Goal: Information Seeking & Learning: Find specific fact

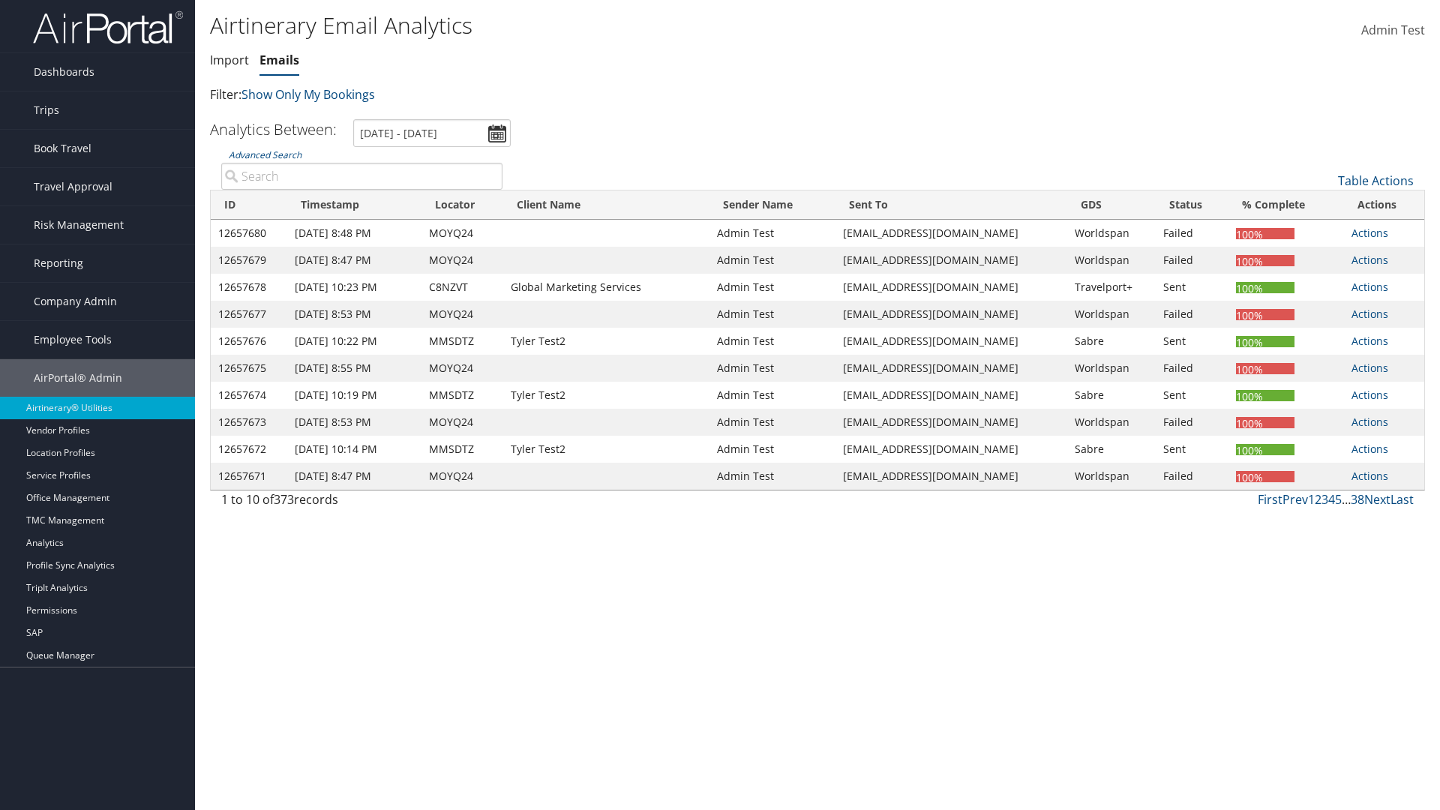
click at [279, 60] on link "Emails" at bounding box center [279, 60] width 40 height 16
click at [265, 154] on link "Advanced Search" at bounding box center [265, 154] width 73 height 13
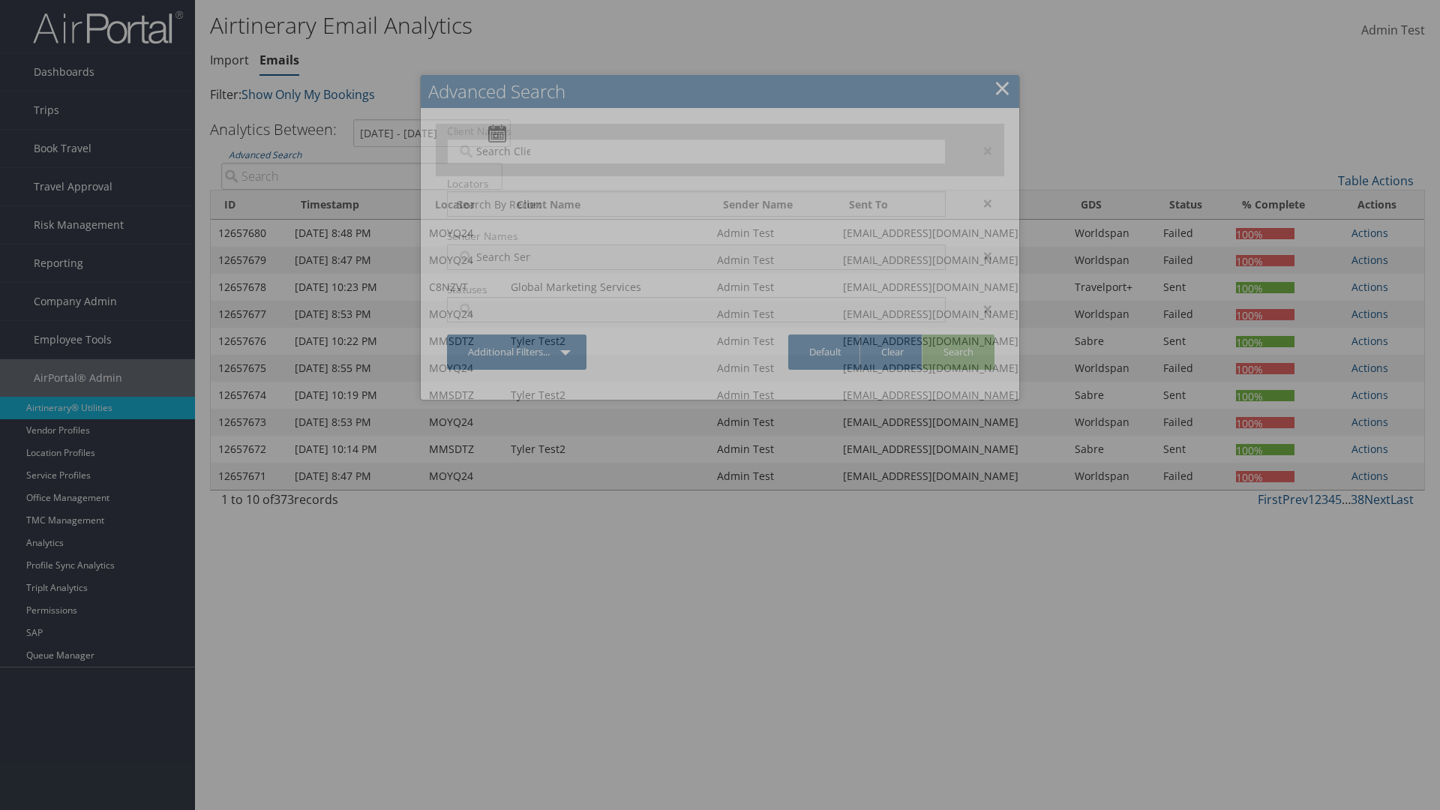
click at [499, 151] on input "search" at bounding box center [499, 151] width 84 height 15
type input "[PERSON_NAME] Business Travel"
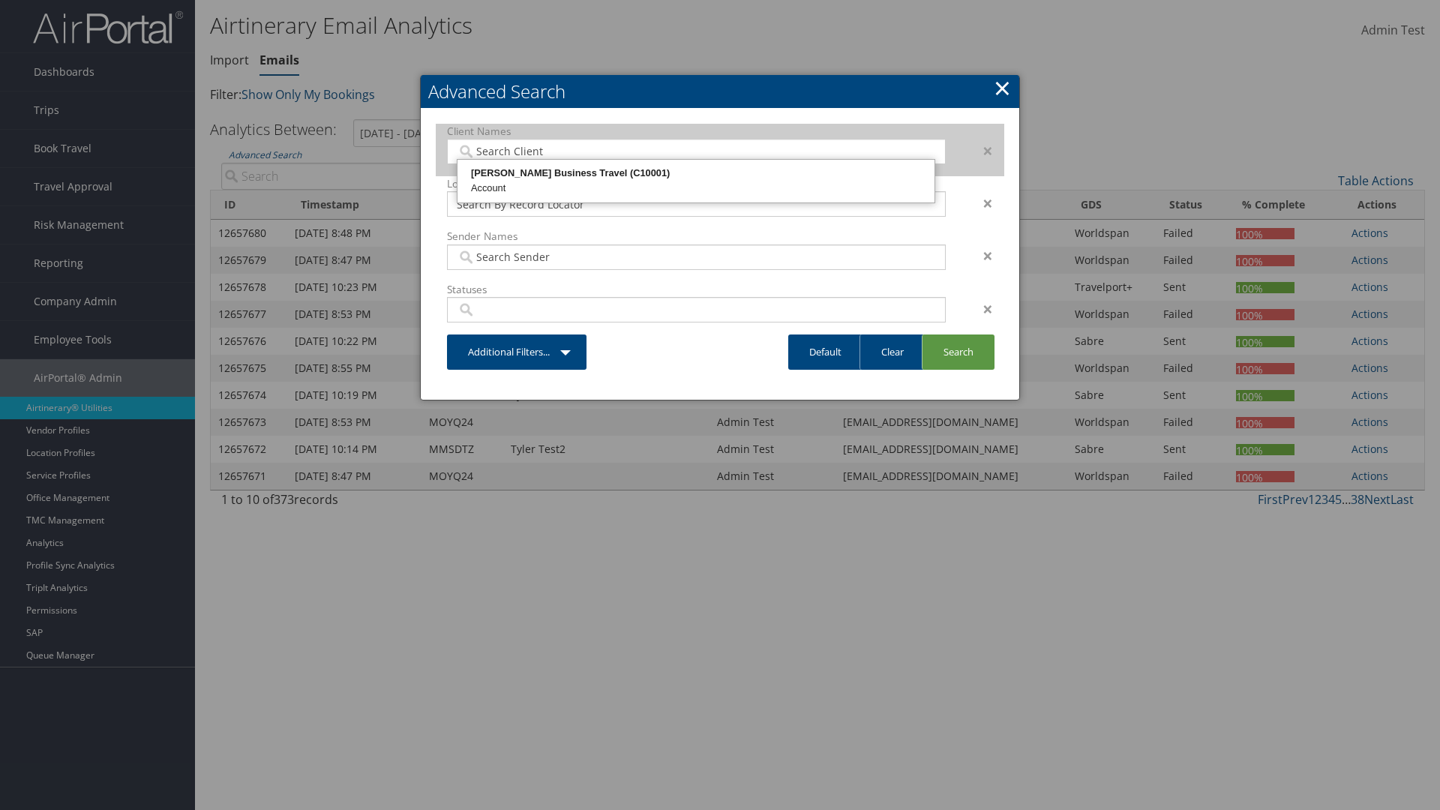
type input "72"
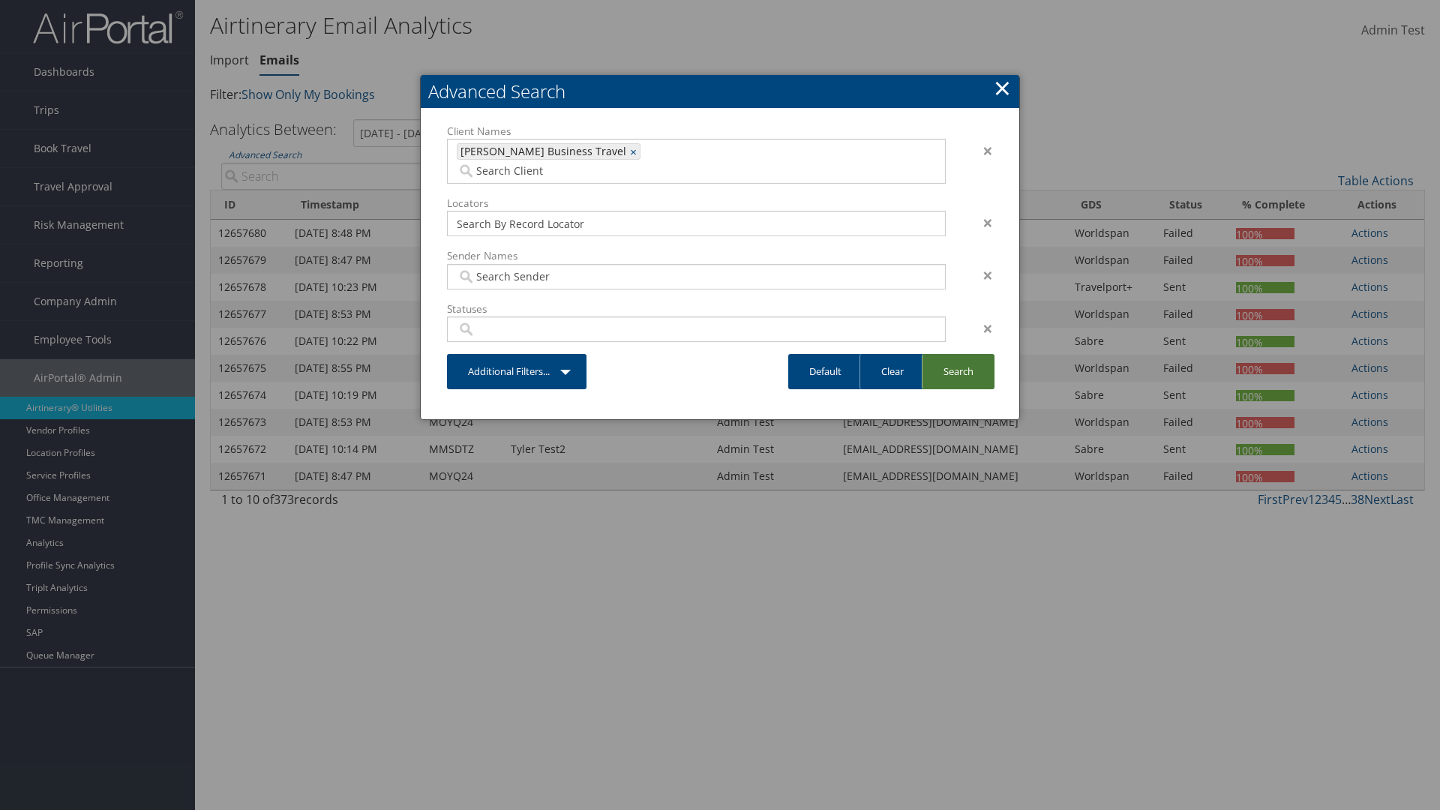
click at [957, 354] on link "Search" at bounding box center [957, 371] width 73 height 35
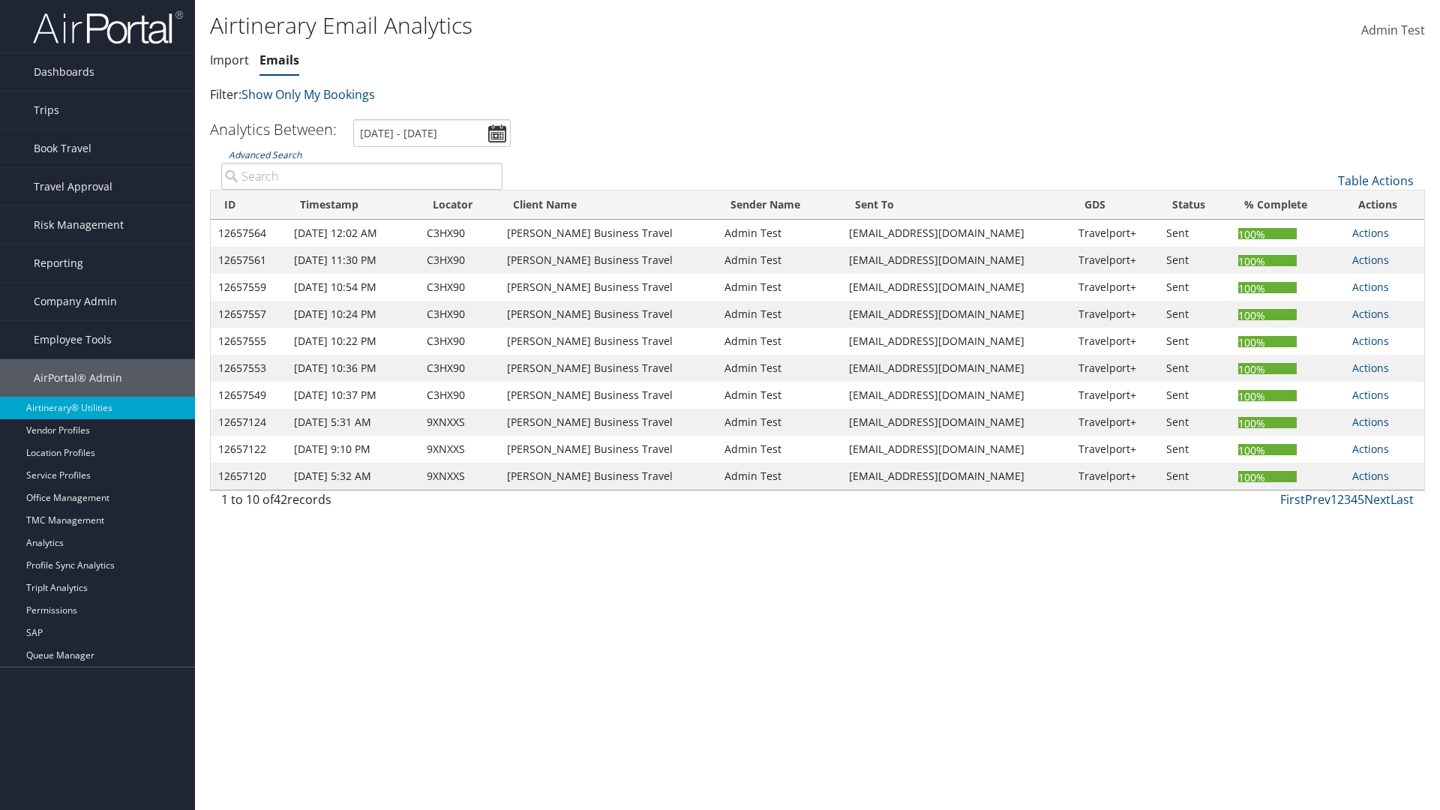
click at [265, 154] on link "Advanced Search" at bounding box center [265, 154] width 73 height 13
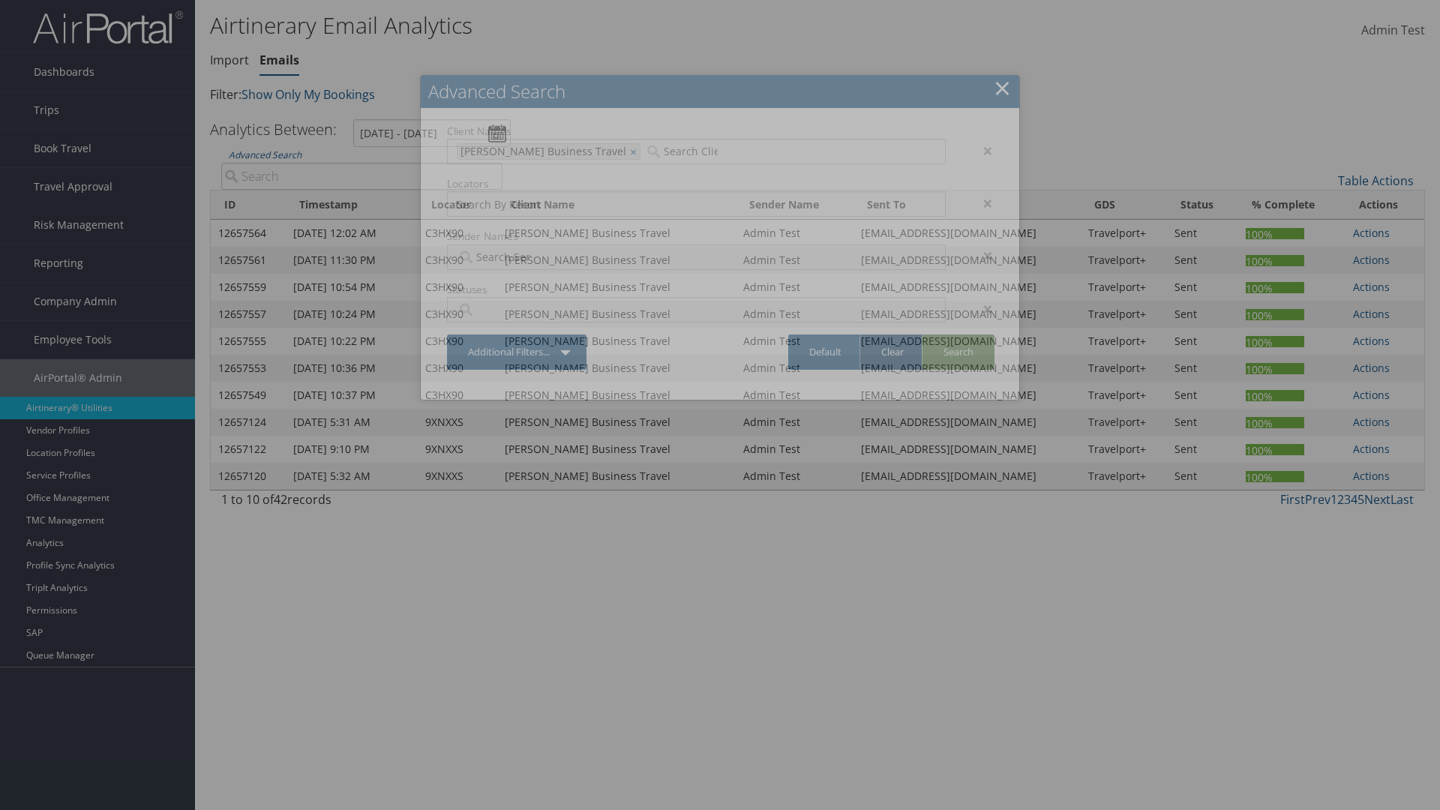
click at [891, 352] on link "Clear" at bounding box center [891, 351] width 65 height 35
click at [957, 352] on link "Search" at bounding box center [957, 351] width 73 height 35
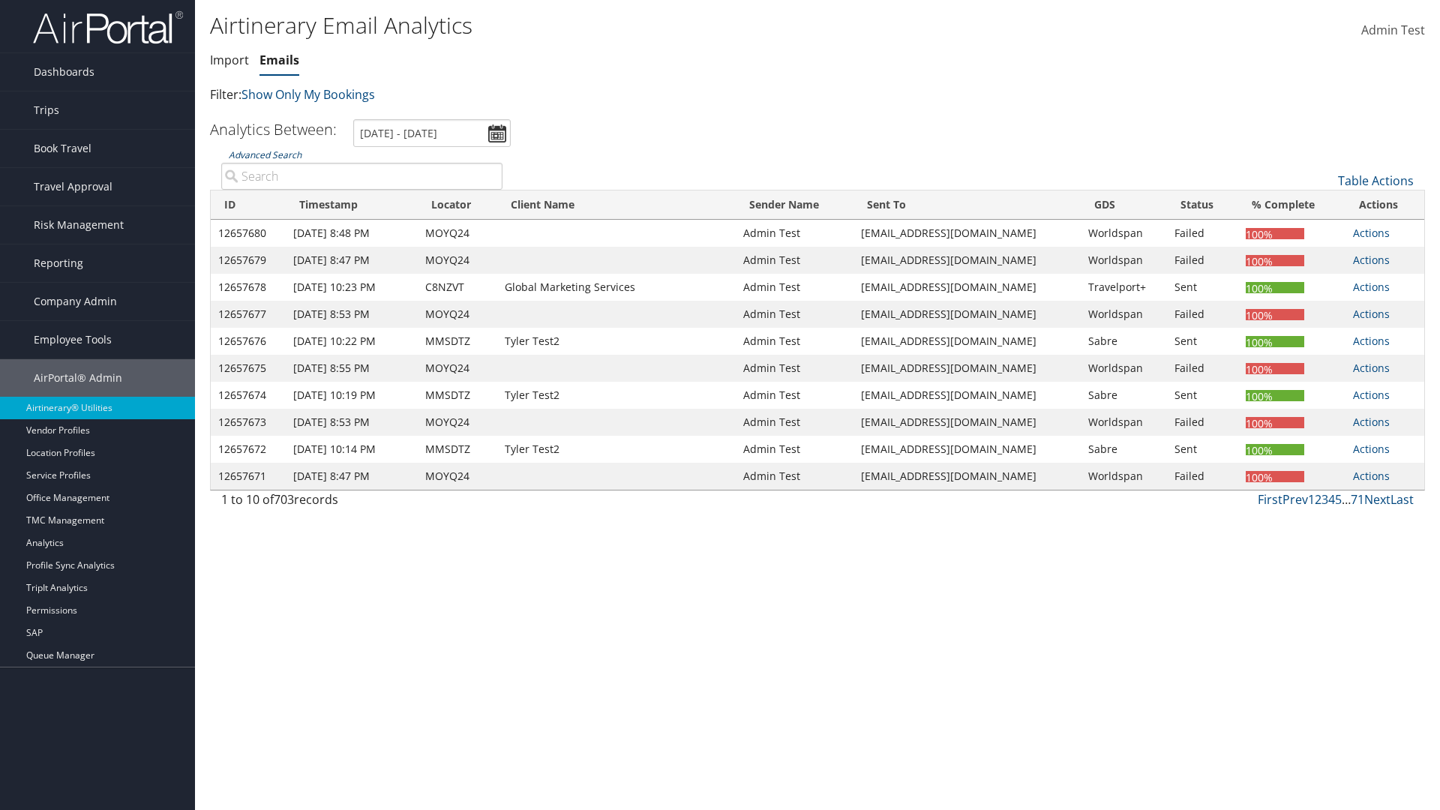
click at [265, 154] on link "Advanced Search" at bounding box center [265, 154] width 73 height 13
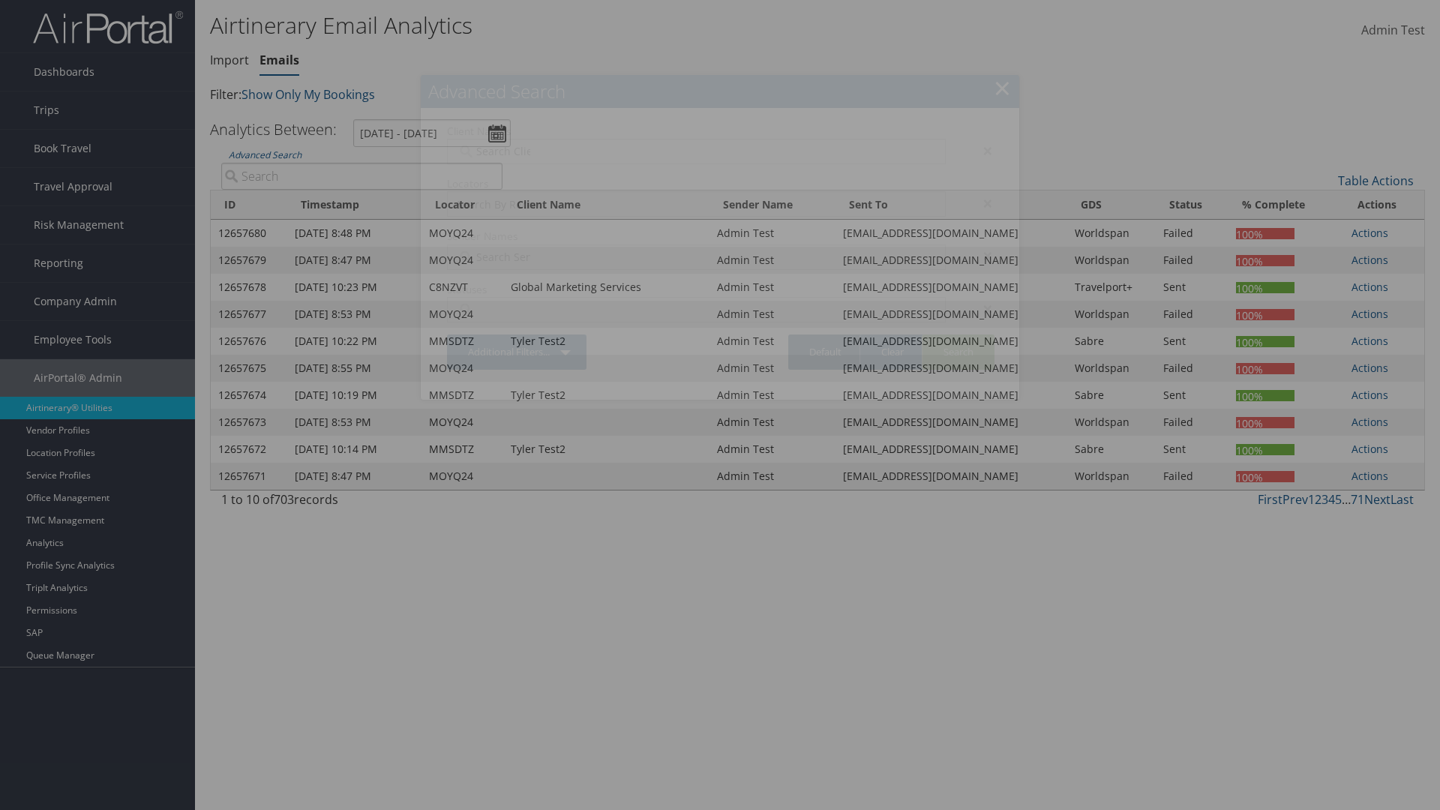
click at [825, 352] on link "Default" at bounding box center [825, 351] width 74 height 35
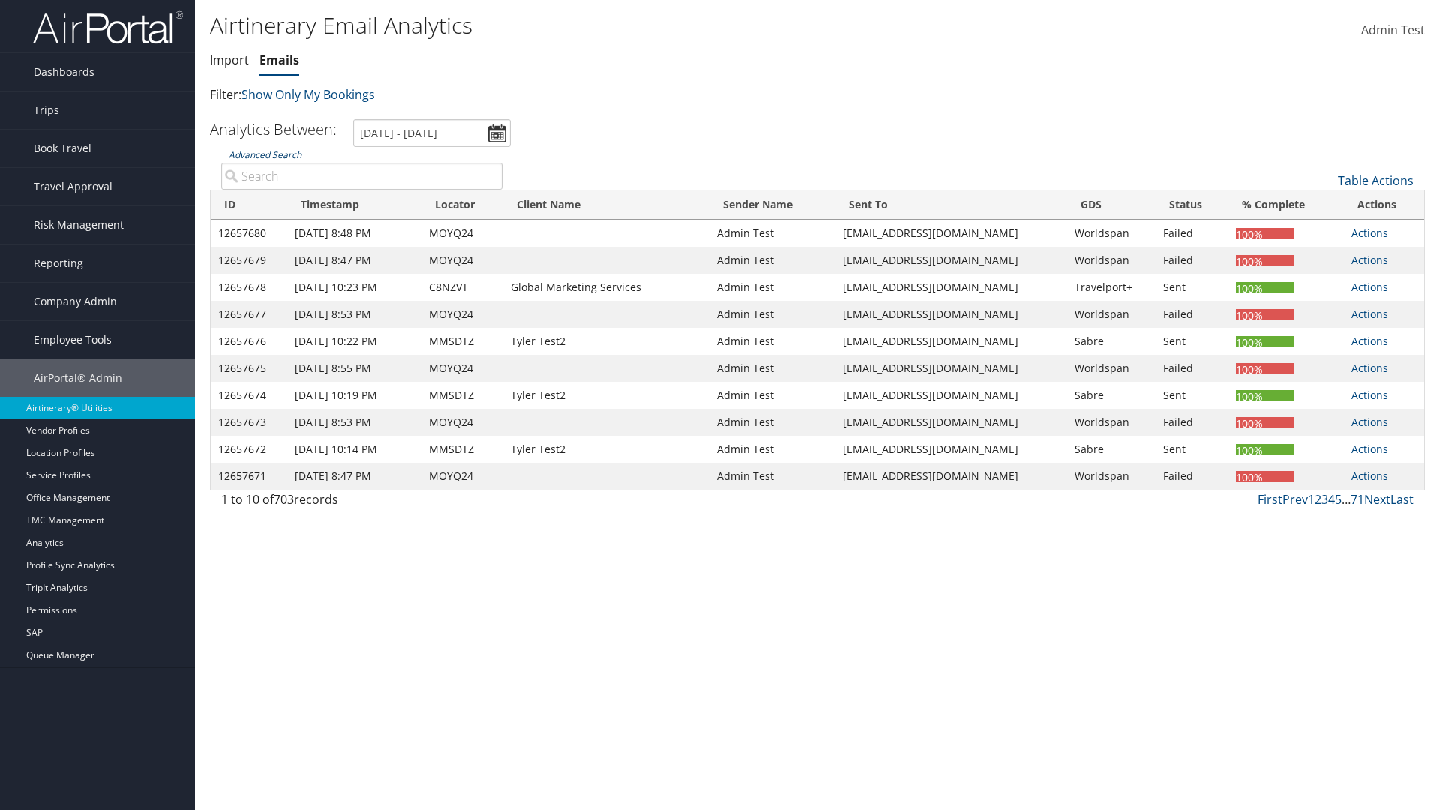
click at [265, 154] on link "Advanced Search" at bounding box center [265, 154] width 73 height 13
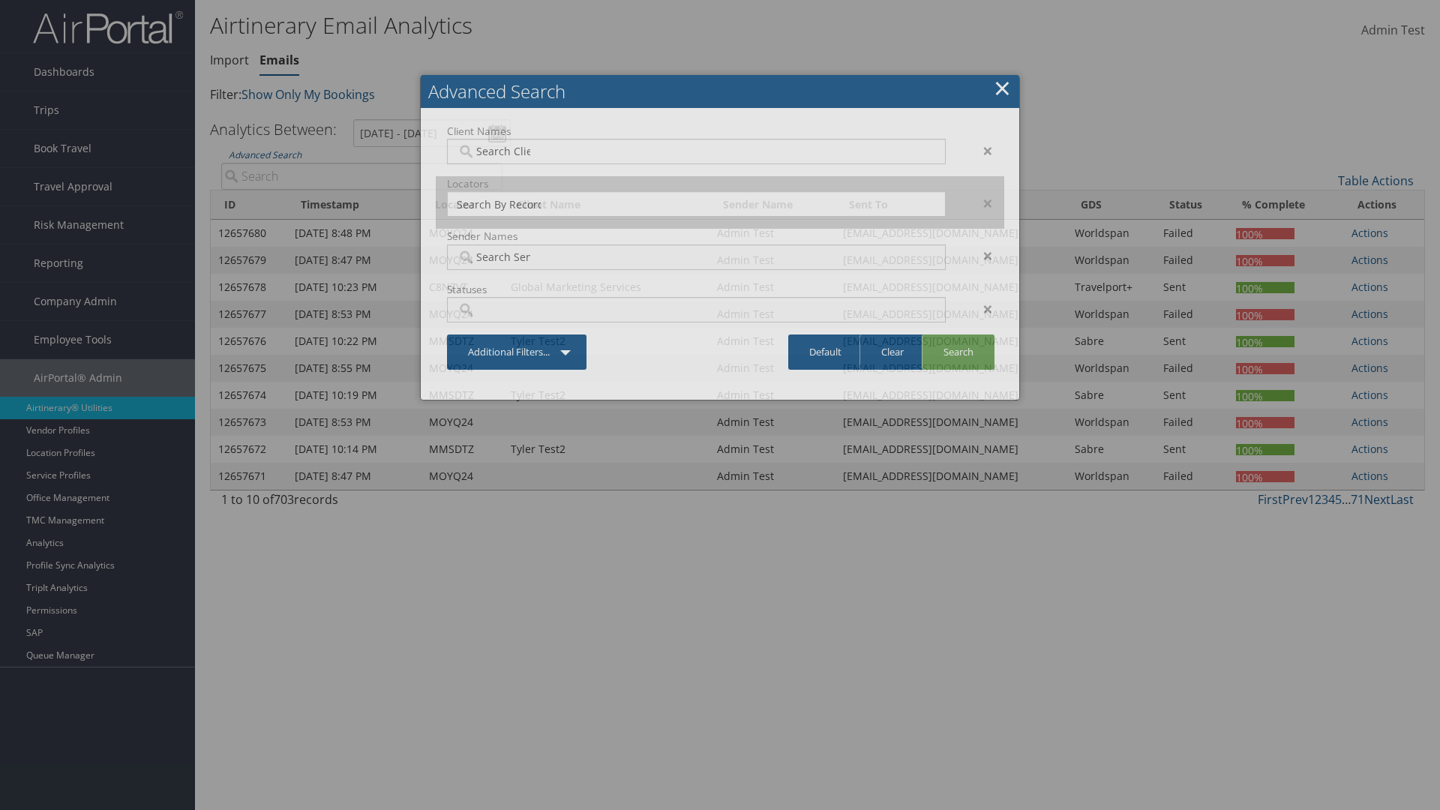
click at [980, 150] on div "×" at bounding box center [980, 151] width 47 height 18
click at [980, 194] on div "×" at bounding box center [980, 203] width 47 height 18
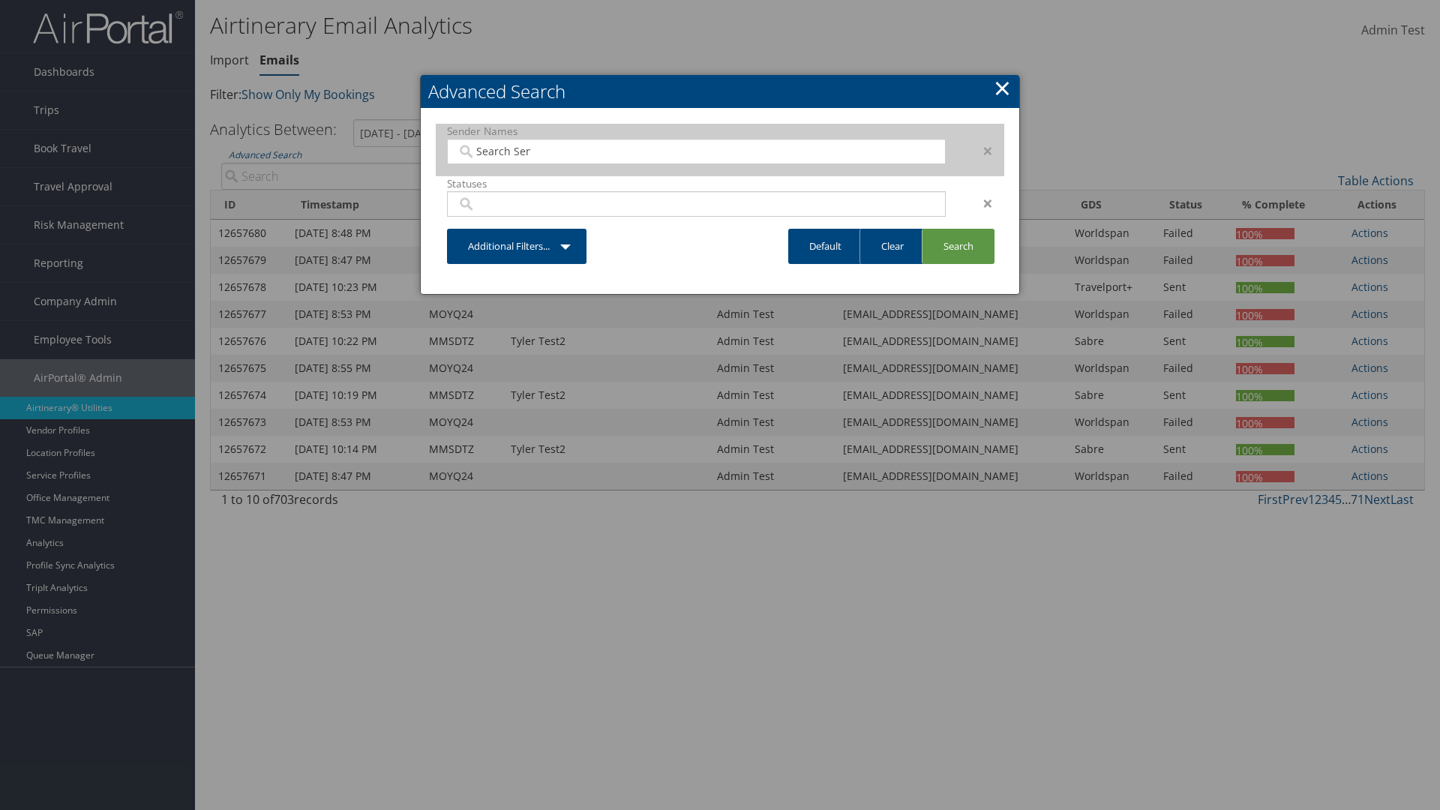
click at [980, 150] on div "×" at bounding box center [980, 151] width 47 height 18
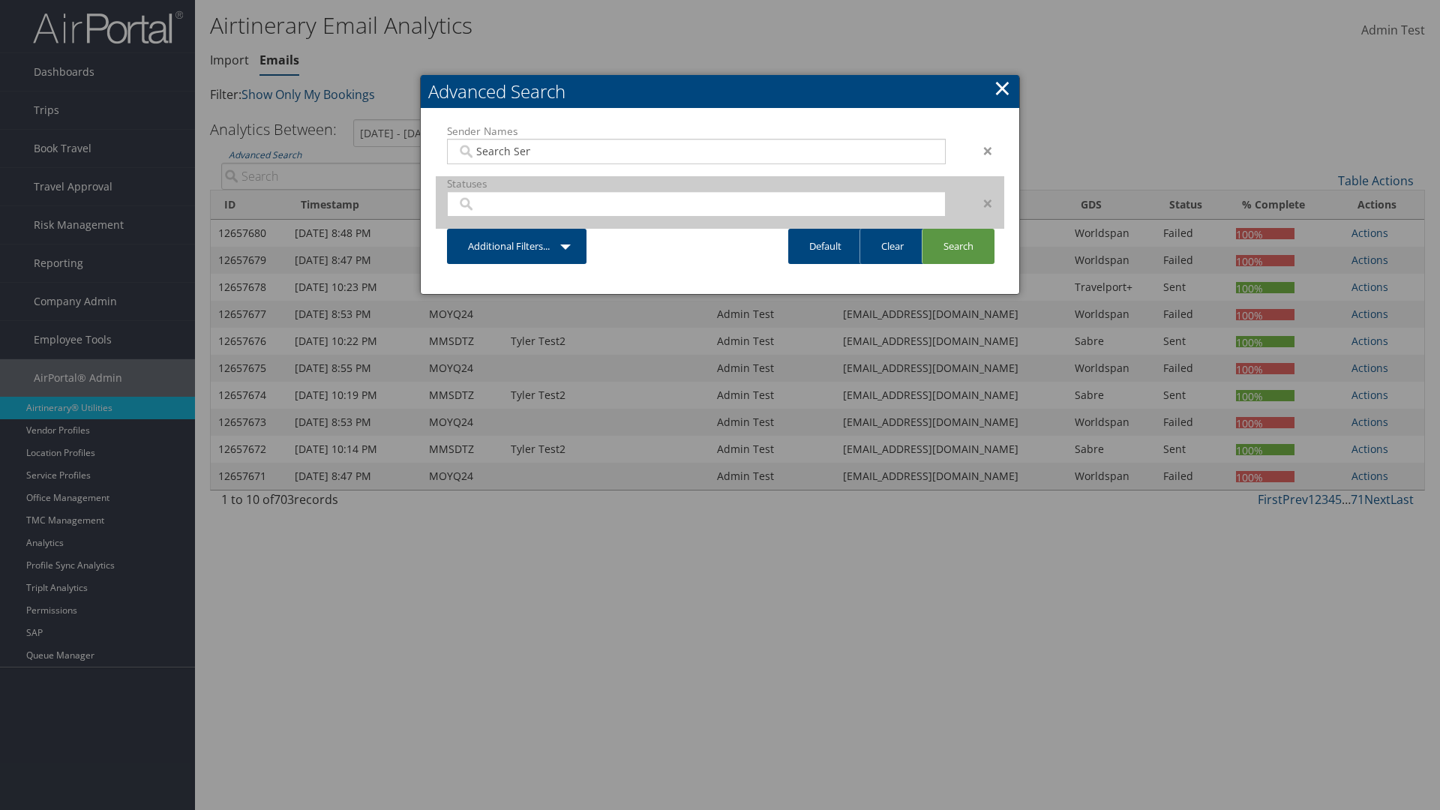
click at [980, 194] on div "×" at bounding box center [980, 203] width 47 height 18
